Goal: Browse casually

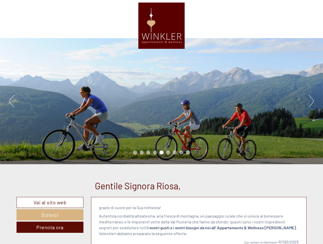
click at [162, 122] on div "Previous Next 1 2 3 4 5 6 7 8 9" at bounding box center [161, 101] width 323 height 126
click at [11, 101] on button "Previous" at bounding box center [11, 101] width 5 height 13
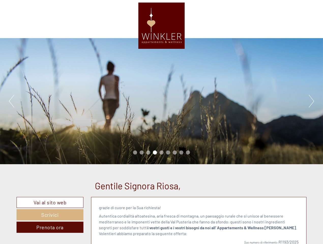
click at [162, 101] on div "Previous Next 1 2 3 4 5 6 7 8 9" at bounding box center [161, 101] width 323 height 126
click at [312, 101] on button "Next" at bounding box center [311, 101] width 5 height 13
click at [135, 153] on li "1" at bounding box center [135, 153] width 4 height 4
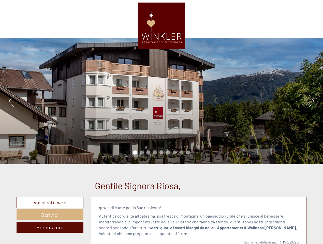
click at [142, 153] on li "2" at bounding box center [142, 153] width 4 height 4
click at [148, 153] on li "3" at bounding box center [148, 153] width 4 height 4
click at [155, 153] on li "4" at bounding box center [155, 153] width 4 height 4
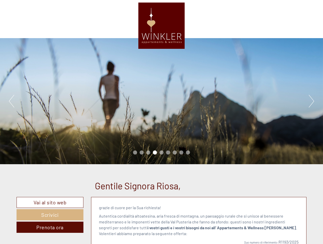
click at [162, 153] on li "5" at bounding box center [162, 153] width 4 height 4
click at [168, 153] on li "6" at bounding box center [168, 153] width 4 height 4
